Goal: Task Accomplishment & Management: Use online tool/utility

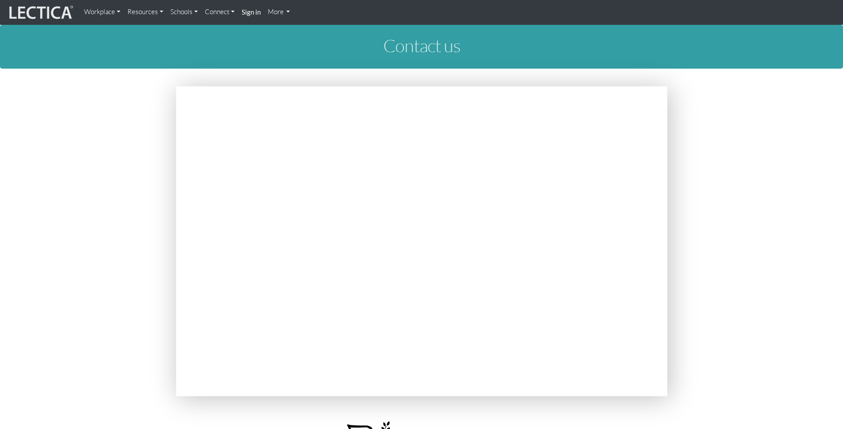
click at [243, 9] on strong "Sign in" at bounding box center [251, 12] width 19 height 8
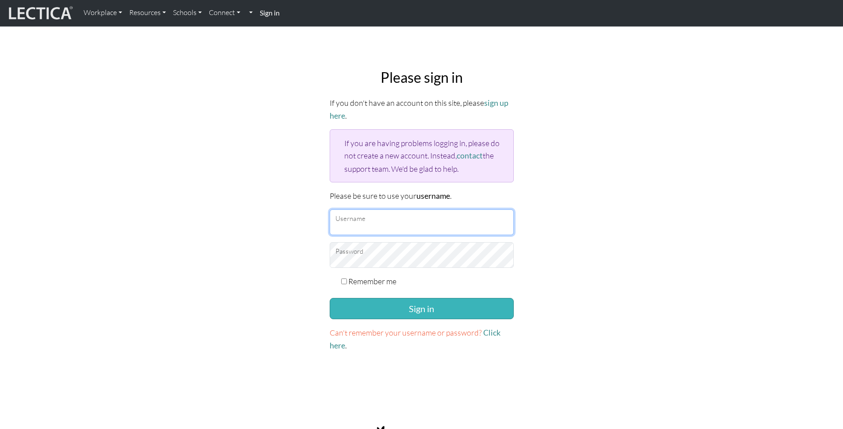
type input "[EMAIL_ADDRESS][DOMAIN_NAME]"
click at [406, 305] on button "Sign in" at bounding box center [422, 308] width 184 height 21
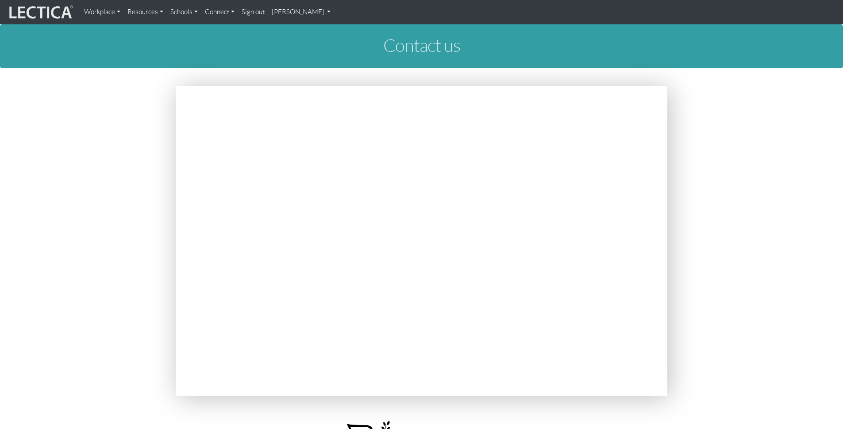
click at [43, 13] on img at bounding box center [40, 12] width 66 height 17
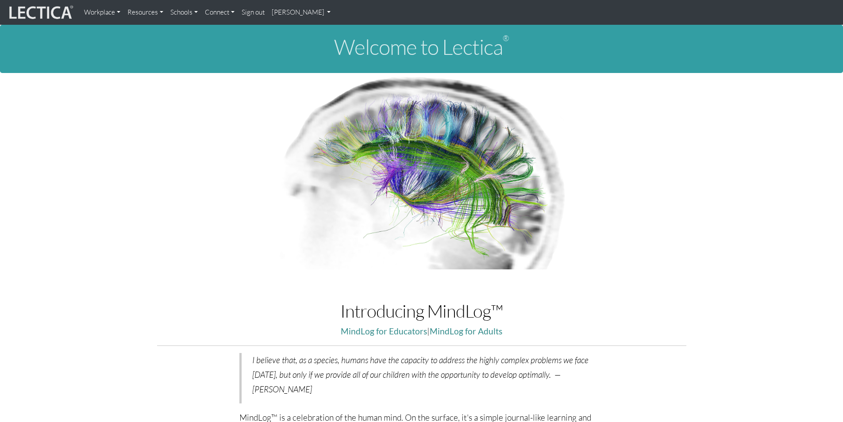
click at [301, 19] on link "Tin-Yun Ho" at bounding box center [301, 13] width 66 height 18
click at [301, 33] on link "My Profile" at bounding box center [313, 32] width 71 height 11
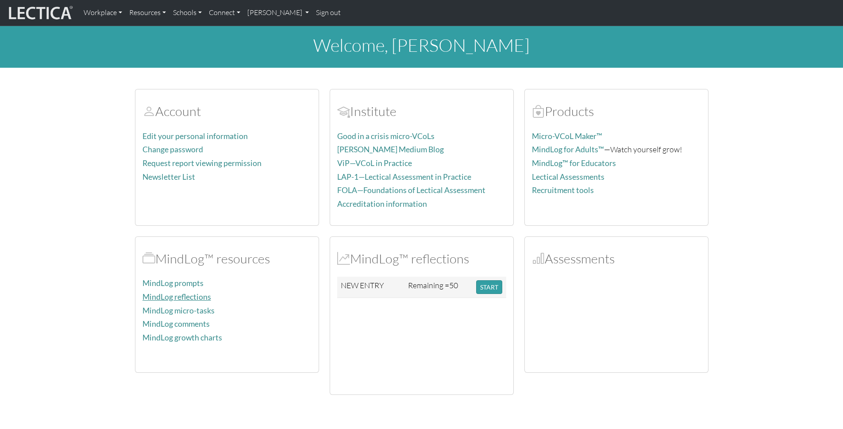
click at [190, 297] on link "MindLog reflections" at bounding box center [177, 296] width 69 height 9
click at [482, 288] on button "START" at bounding box center [489, 287] width 26 height 14
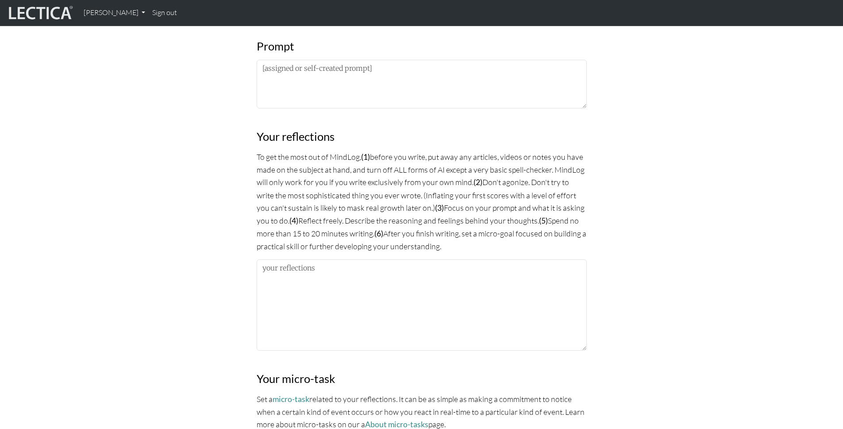
scroll to position [514, 0]
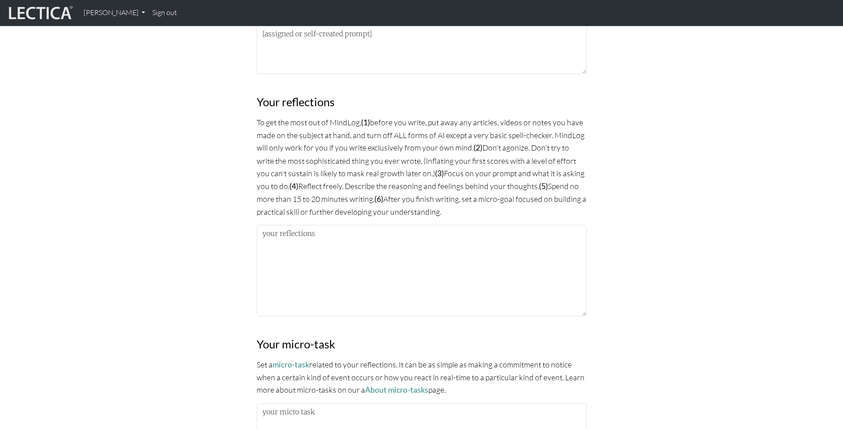
drag, startPoint x: 396, startPoint y: 128, endPoint x: 405, endPoint y: 197, distance: 69.1
click at [405, 197] on p "To get the most out of MindLog, (1) before you write, put away any articles, vi…" at bounding box center [422, 167] width 330 height 102
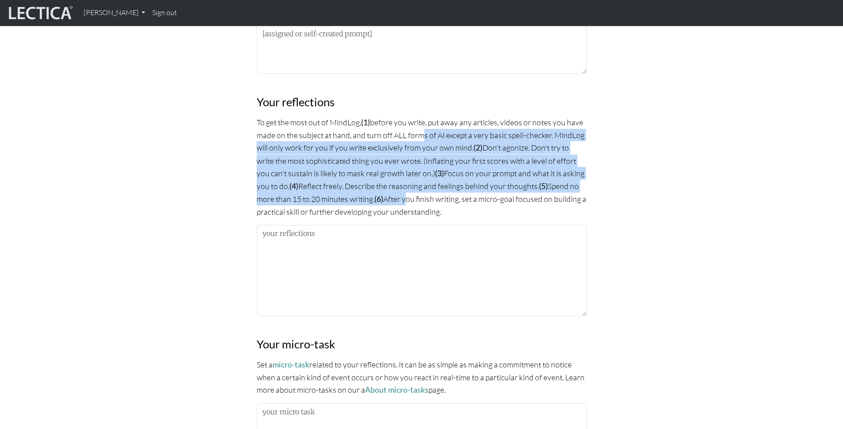
drag, startPoint x: 405, startPoint y: 197, endPoint x: 417, endPoint y: 132, distance: 66.1
click at [417, 132] on p "To get the most out of MindLog, (1) before you write, put away any articles, vi…" at bounding box center [422, 167] width 330 height 102
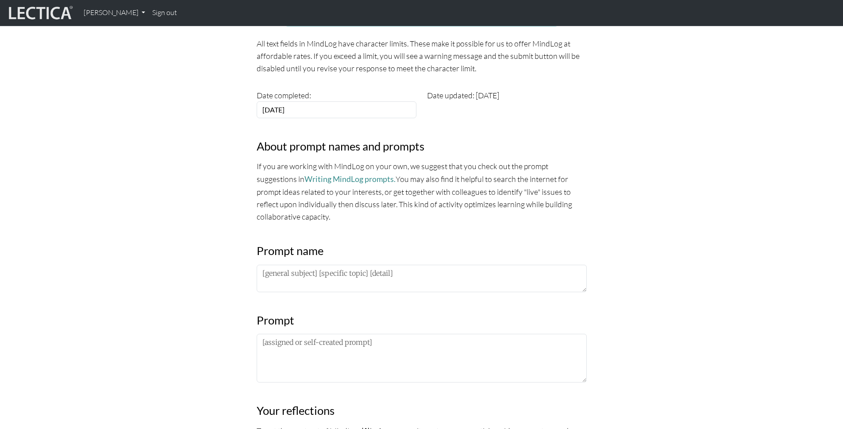
scroll to position [223, 0]
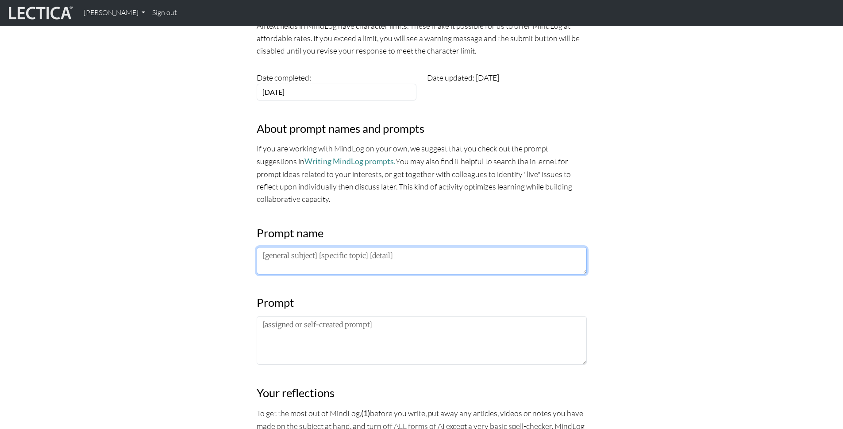
click at [377, 261] on textarea at bounding box center [422, 260] width 330 height 27
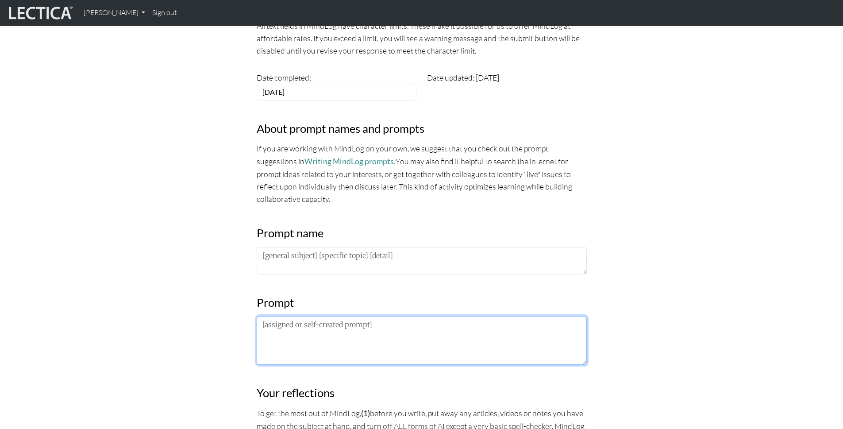
click at [375, 322] on textarea at bounding box center [422, 340] width 330 height 49
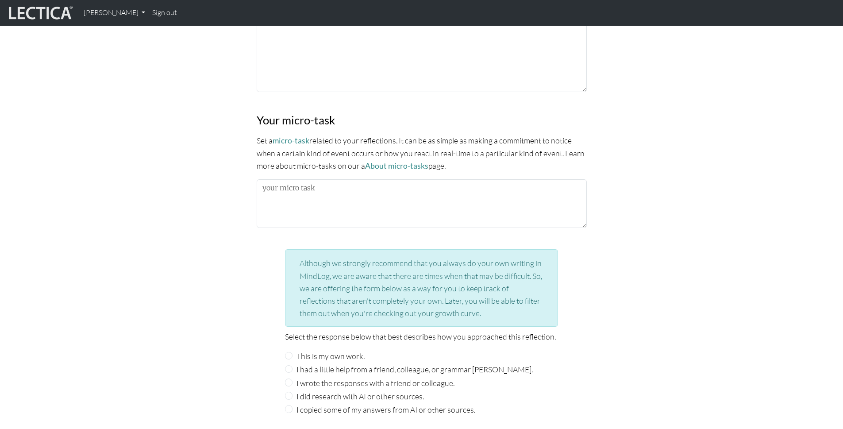
scroll to position [657, 0]
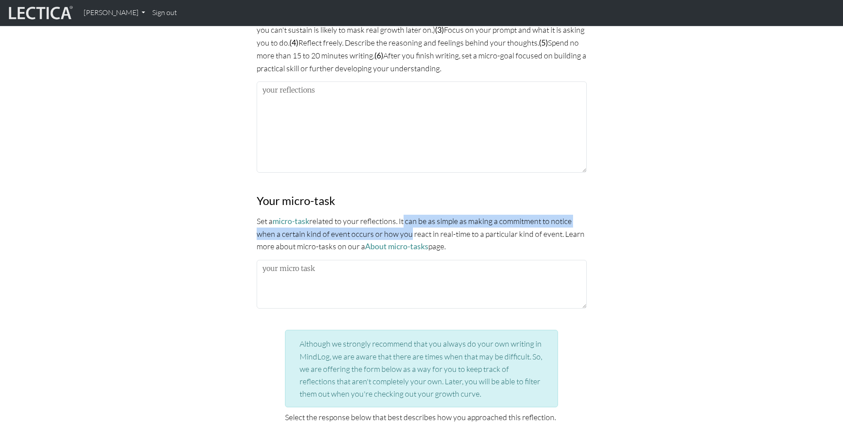
drag, startPoint x: 403, startPoint y: 216, endPoint x: 408, endPoint y: 230, distance: 14.1
click at [408, 230] on p "Set a micro-task related to your reflections. It can be as simple as making a c…" at bounding box center [422, 234] width 330 height 38
drag, startPoint x: 408, startPoint y: 230, endPoint x: 409, endPoint y: 219, distance: 10.7
click at [409, 219] on p "Set a micro-task related to your reflections. It can be as simple as making a c…" at bounding box center [422, 234] width 330 height 38
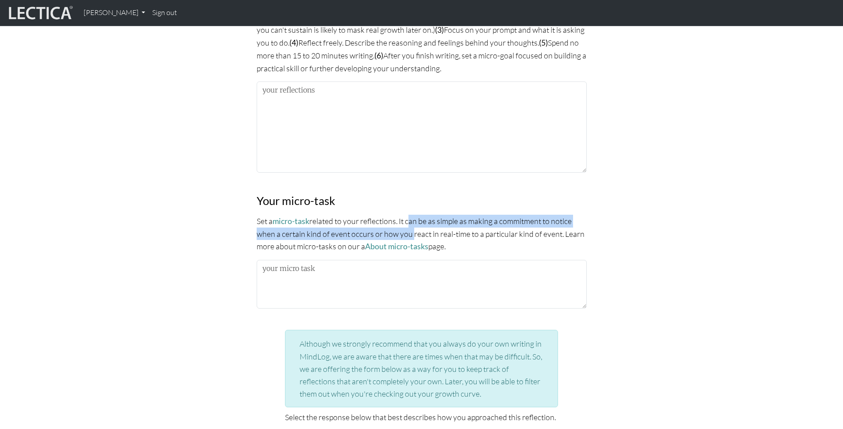
click at [409, 219] on p "Set a micro-task related to your reflections. It can be as simple as making a c…" at bounding box center [422, 234] width 330 height 38
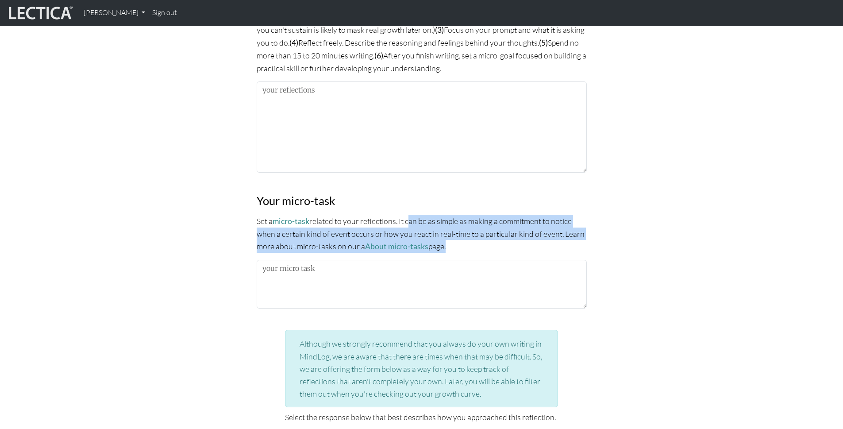
drag, startPoint x: 409, startPoint y: 219, endPoint x: 429, endPoint y: 240, distance: 29.1
click at [429, 240] on p "Set a micro-task related to your reflections. It can be as simple as making a c…" at bounding box center [422, 234] width 330 height 38
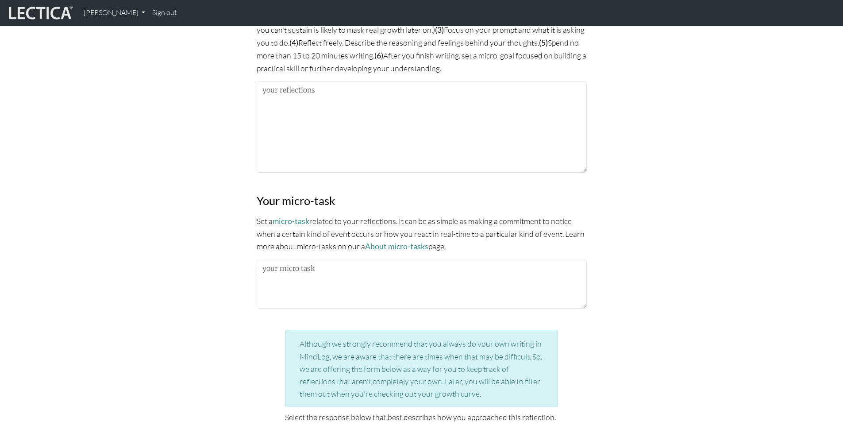
click at [479, 241] on p "Set a micro-task related to your reflections. It can be as simple as making a c…" at bounding box center [422, 234] width 330 height 38
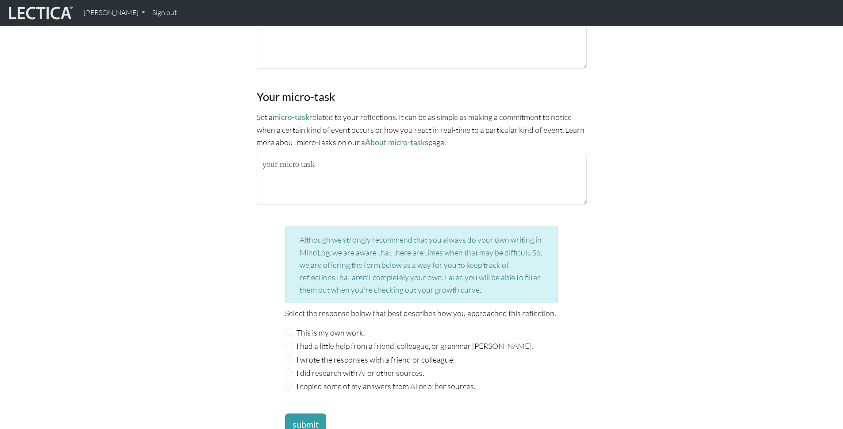
scroll to position [846, 0]
